Goal: Information Seeking & Learning: Check status

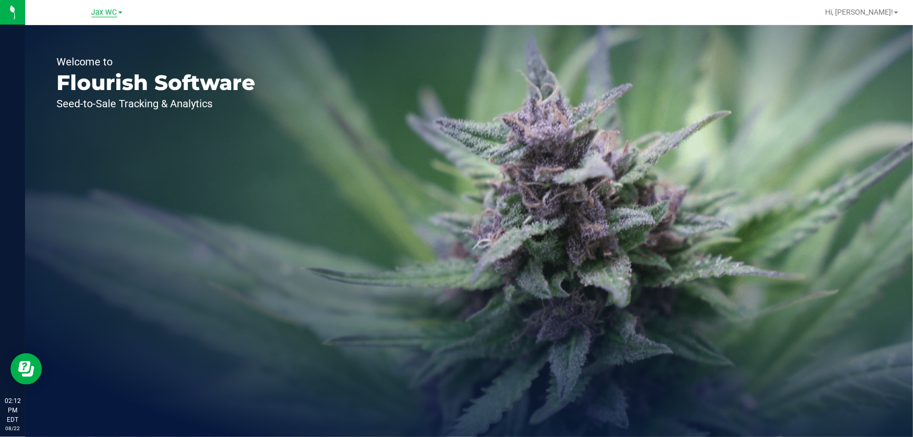
click at [104, 13] on span "Jax WC" at bounding box center [105, 12] width 26 height 9
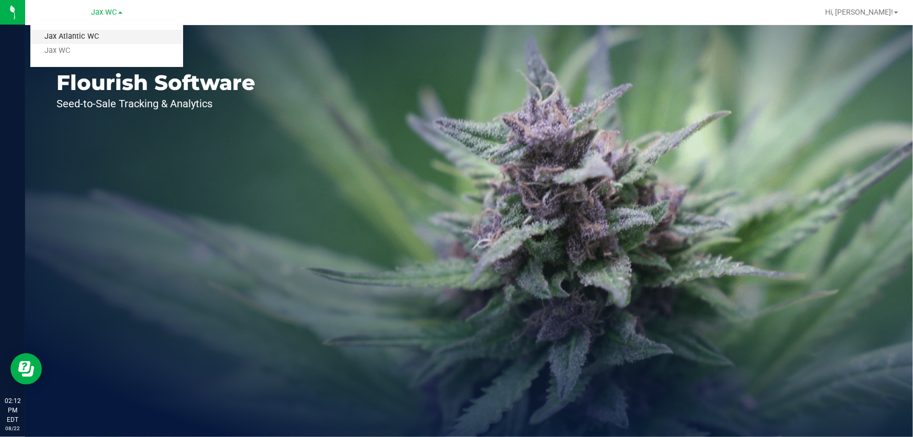
click at [73, 37] on link "Jax Atlantic WC" at bounding box center [106, 37] width 153 height 14
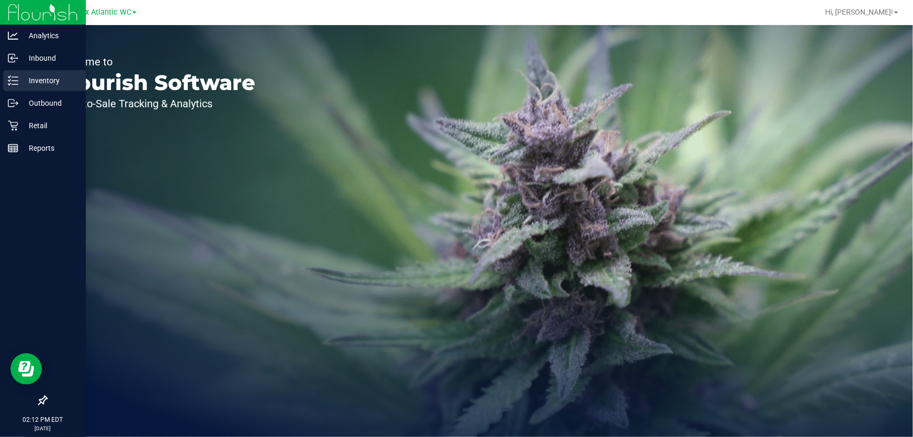
click at [48, 81] on p "Inventory" at bounding box center [49, 80] width 63 height 13
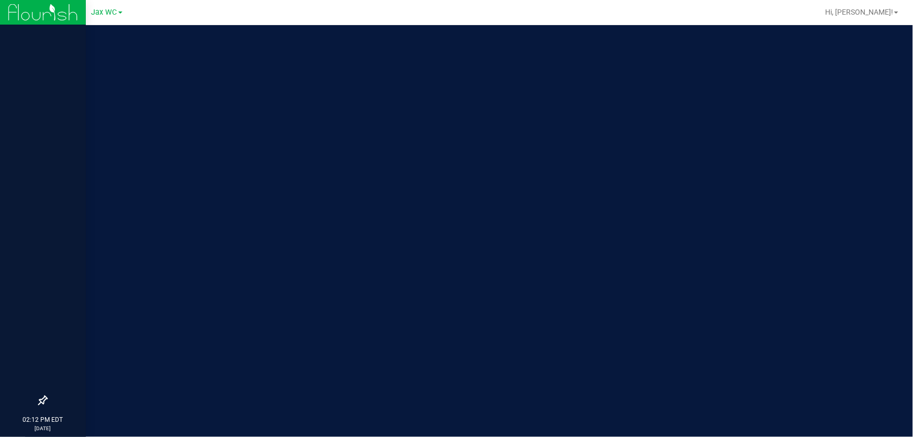
click at [26, 148] on div at bounding box center [43, 207] width 86 height 365
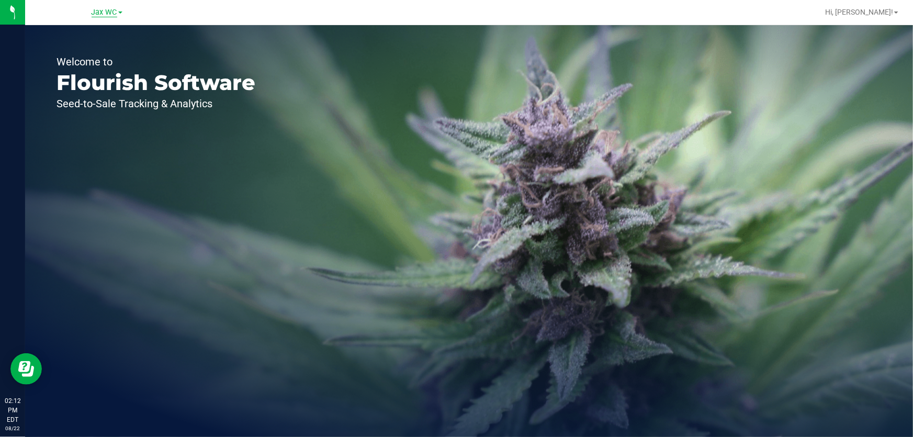
click at [100, 12] on span "Jax WC" at bounding box center [105, 12] width 26 height 9
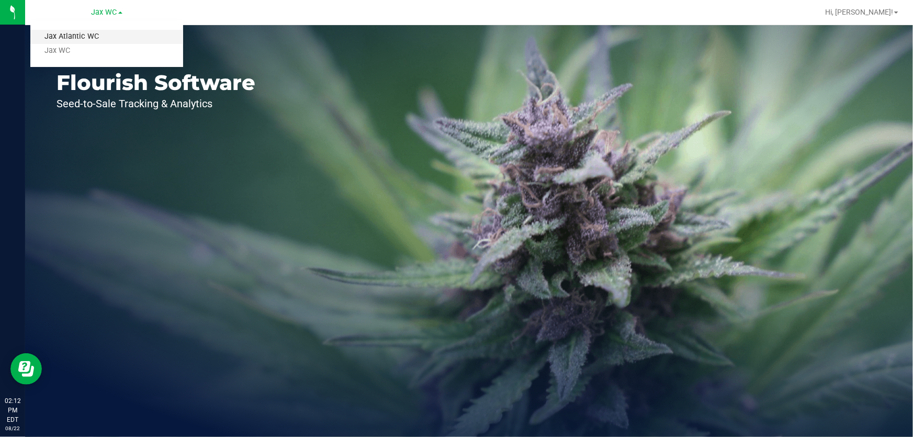
click at [91, 35] on link "Jax Atlantic WC" at bounding box center [106, 37] width 153 height 14
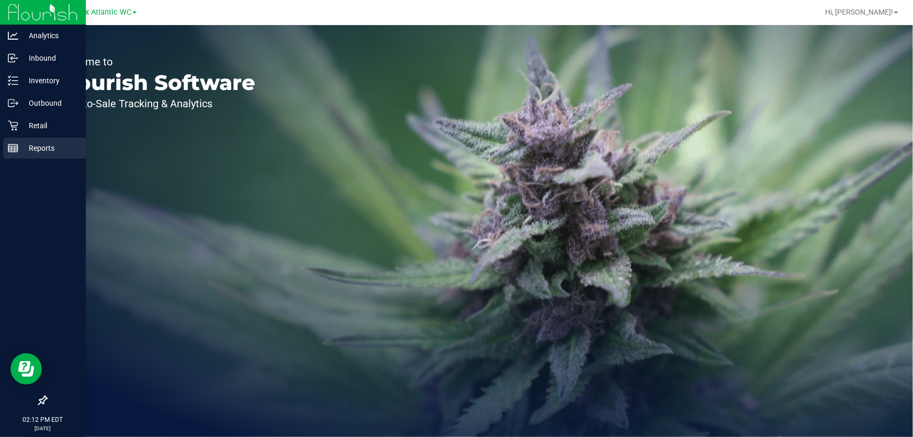
click at [27, 152] on p "Reports" at bounding box center [49, 148] width 63 height 13
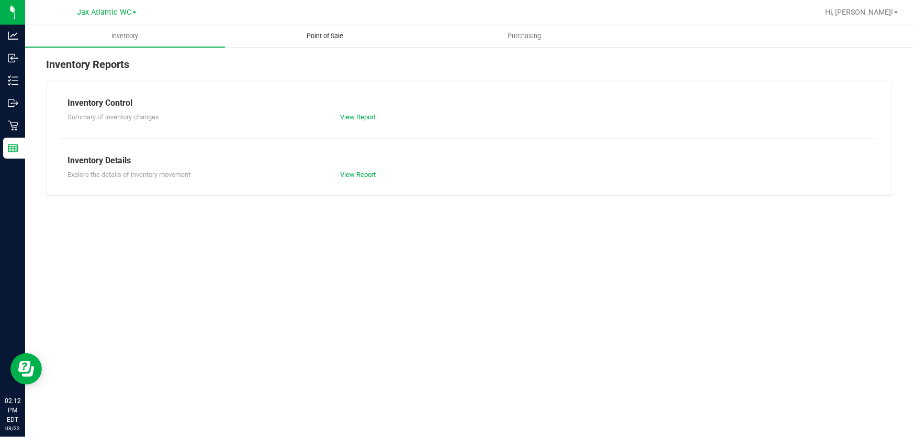
click at [335, 30] on uib-tab-heading "Point of Sale" at bounding box center [324, 36] width 199 height 21
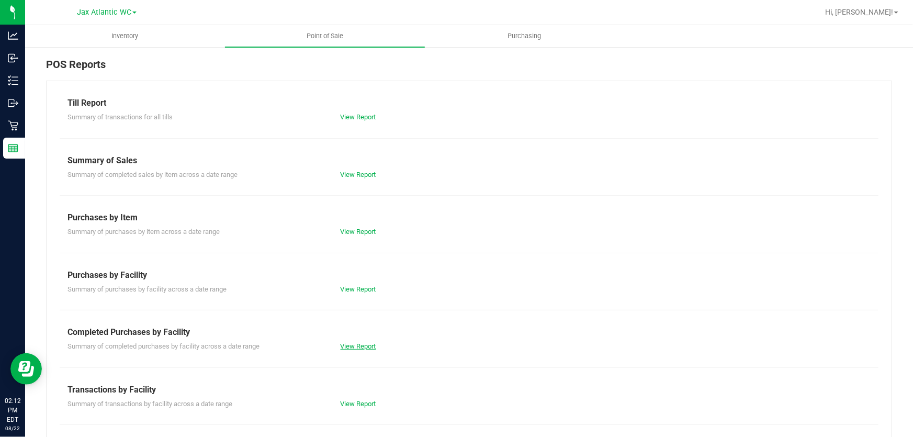
click at [355, 344] on link "View Report" at bounding box center [359, 346] width 36 height 8
